Goal: Task Accomplishment & Management: Complete application form

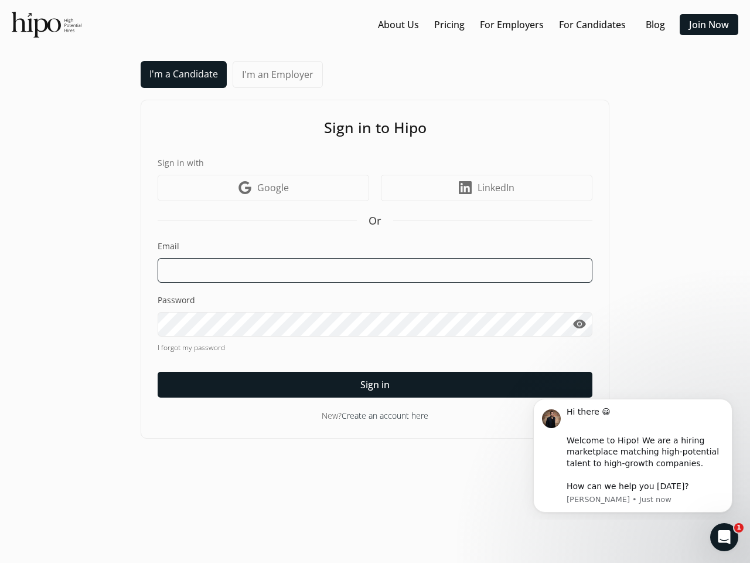
click at [375, 281] on input at bounding box center [375, 270] width 435 height 25
click at [375, 270] on input at bounding box center [375, 270] width 435 height 25
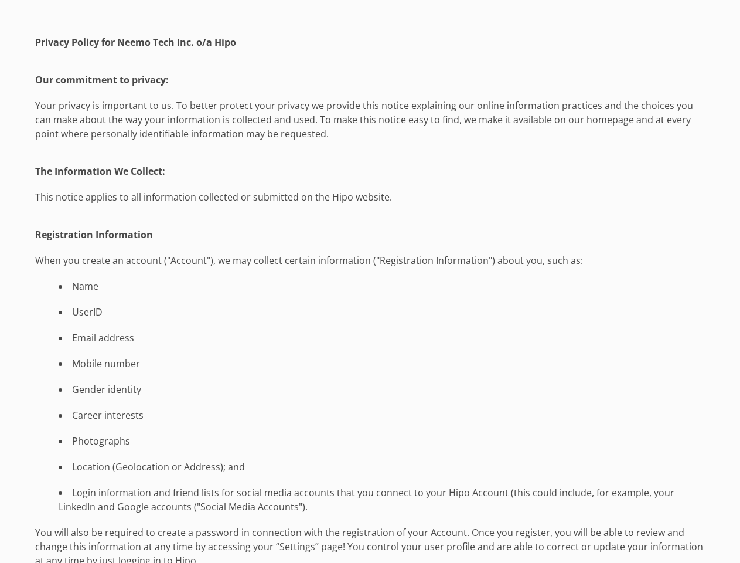
click at [370, 281] on li "Name" at bounding box center [370, 286] width 670 height 14
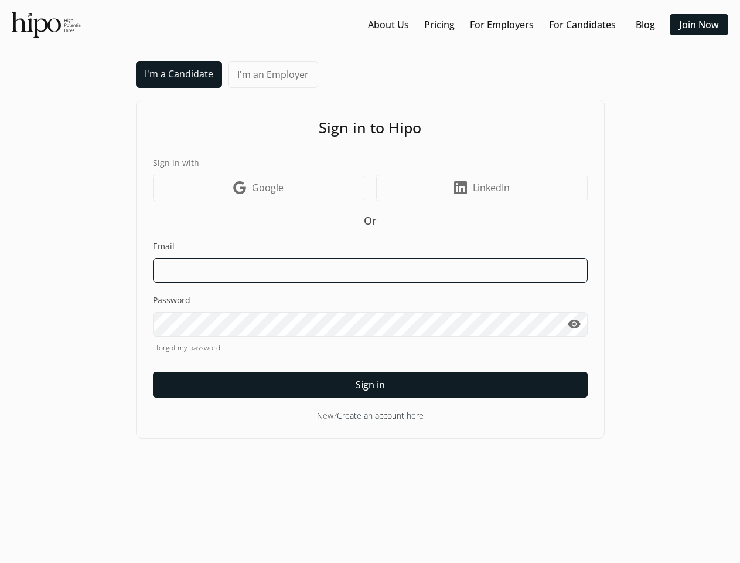
click at [370, 281] on input at bounding box center [370, 270] width 435 height 25
click at [370, 270] on input at bounding box center [370, 270] width 435 height 25
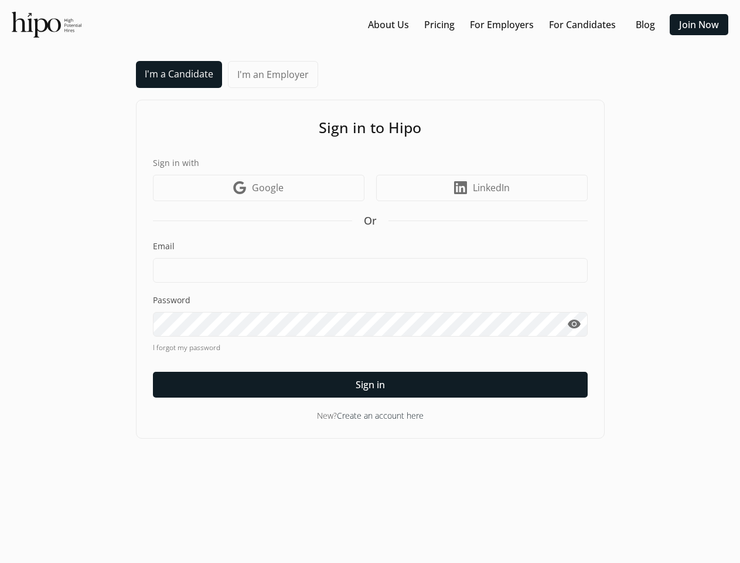
click at [574, 324] on span "visibility" at bounding box center [574, 324] width 14 height 14
click at [370, 385] on span "Sign in" at bounding box center [370, 384] width 29 height 14
